Goal: Task Accomplishment & Management: Use online tool/utility

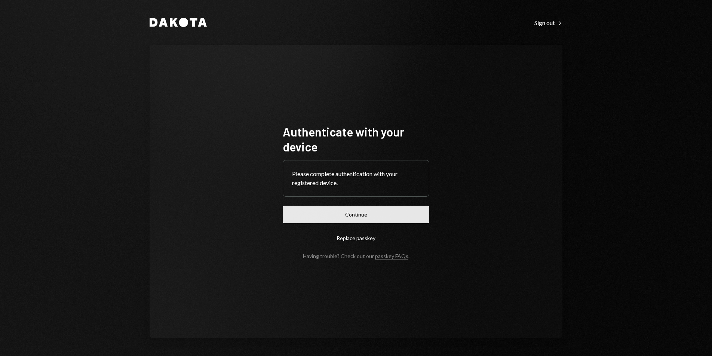
click at [376, 209] on button "Continue" at bounding box center [356, 215] width 147 height 18
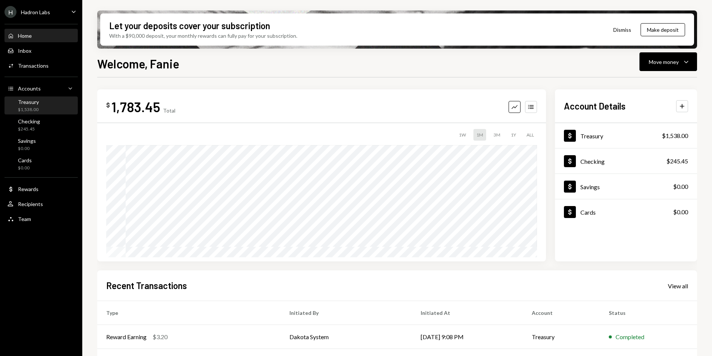
click at [38, 102] on div "Treasury $1,538.00" at bounding box center [40, 106] width 67 height 14
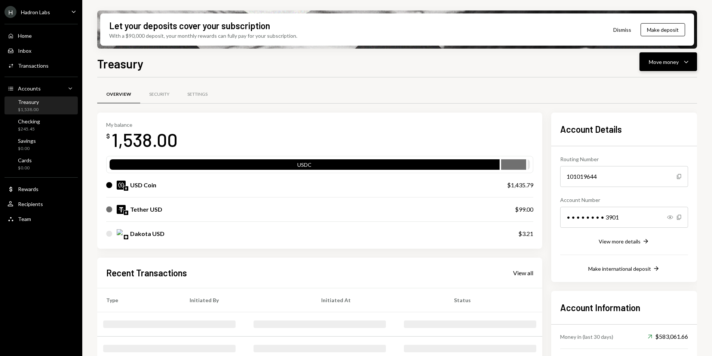
click at [682, 62] on icon "Caret Down" at bounding box center [686, 61] width 9 height 9
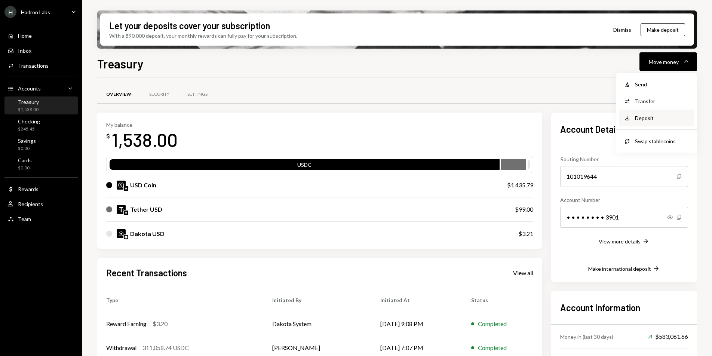
click at [649, 116] on div "Deposit" at bounding box center [662, 118] width 55 height 8
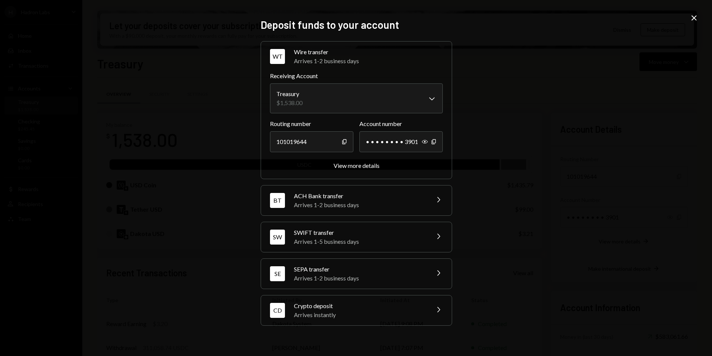
click at [366, 304] on div "Crypto deposit" at bounding box center [359, 305] width 131 height 9
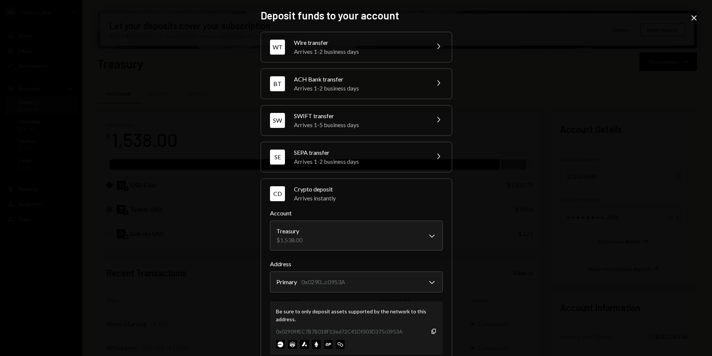
click at [697, 15] on icon "Close" at bounding box center [693, 17] width 9 height 9
